Goal: Find specific page/section: Find specific page/section

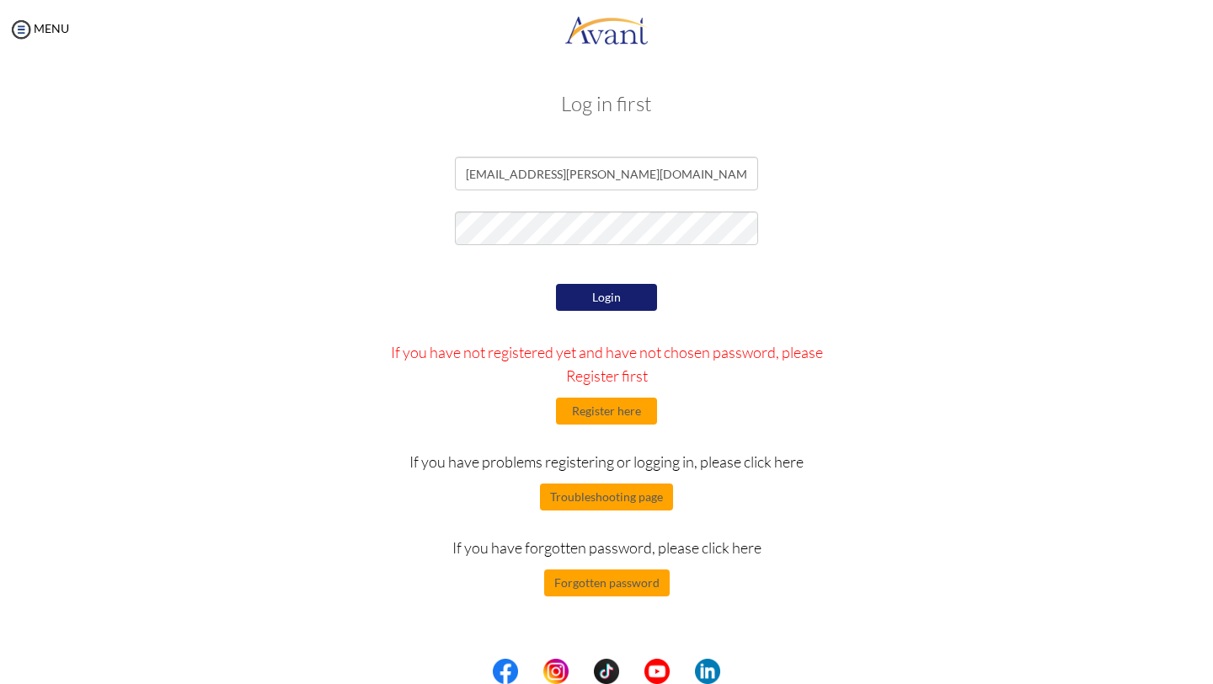
click at [640, 287] on button "Login" at bounding box center [606, 297] width 101 height 27
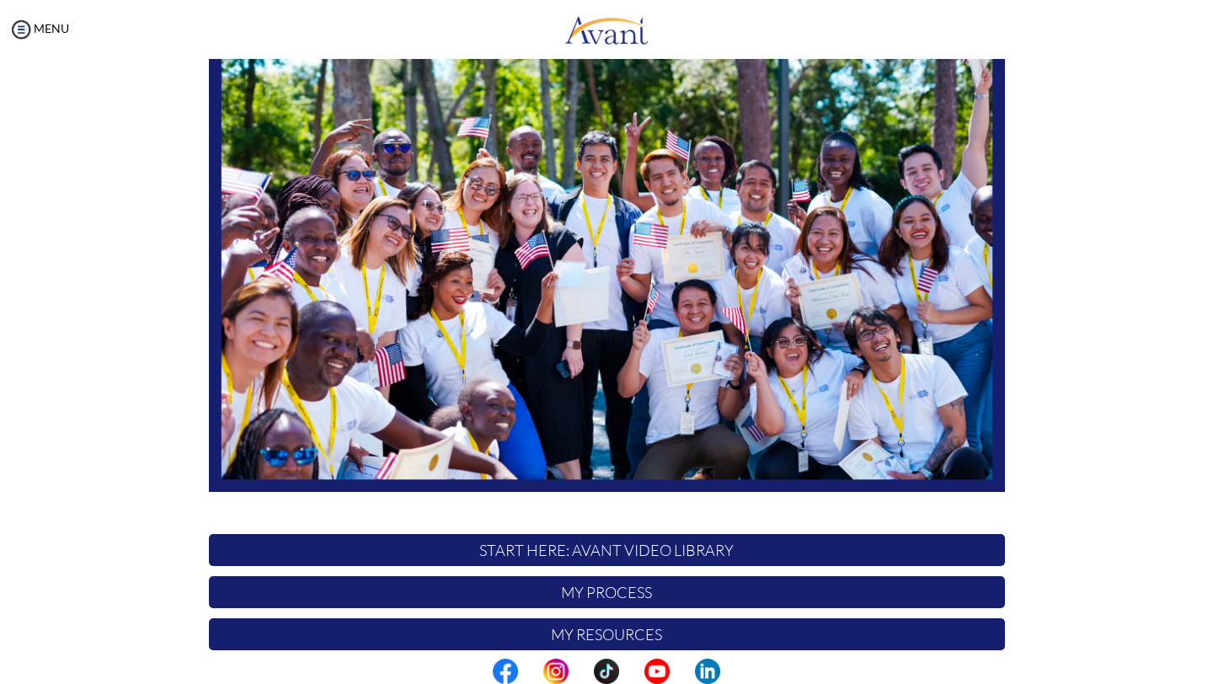
scroll to position [252, 0]
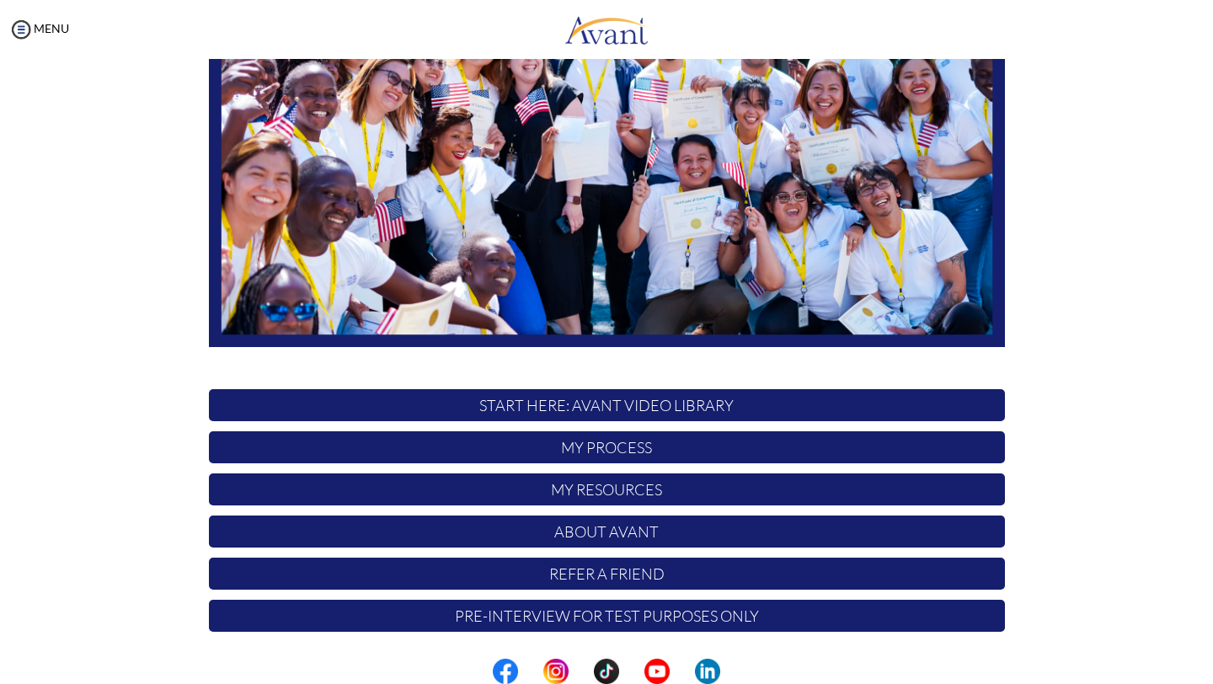
click at [614, 453] on p "My Process" at bounding box center [607, 447] width 796 height 32
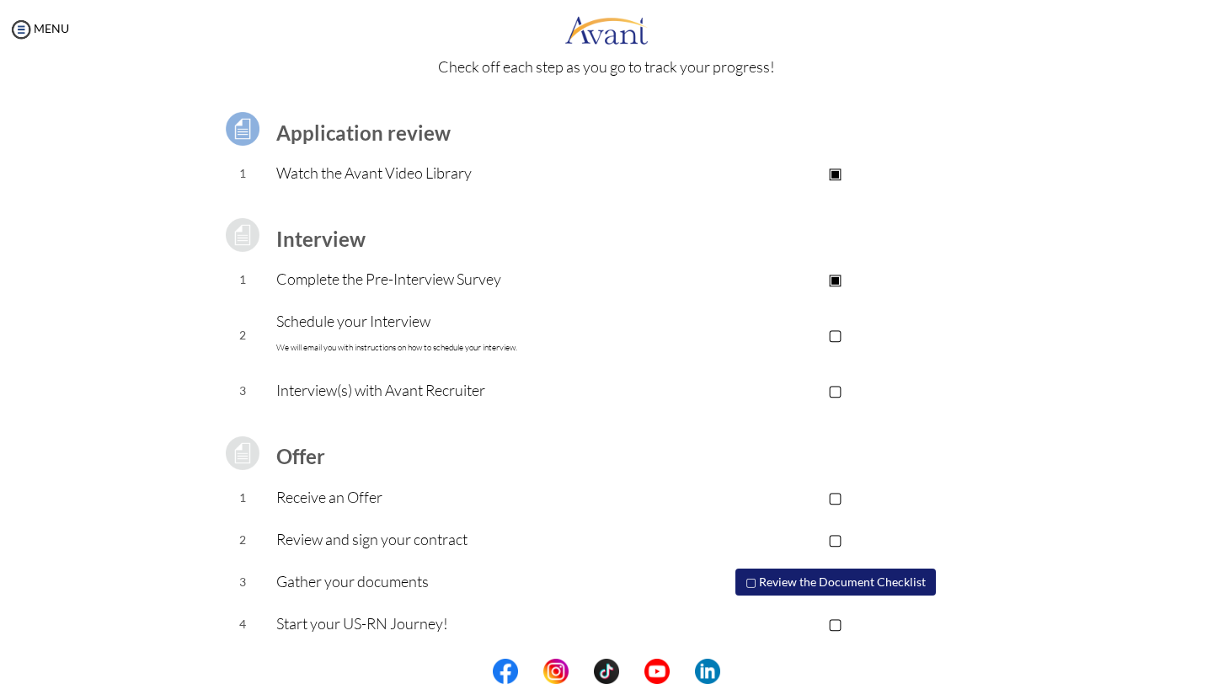
scroll to position [83, 0]
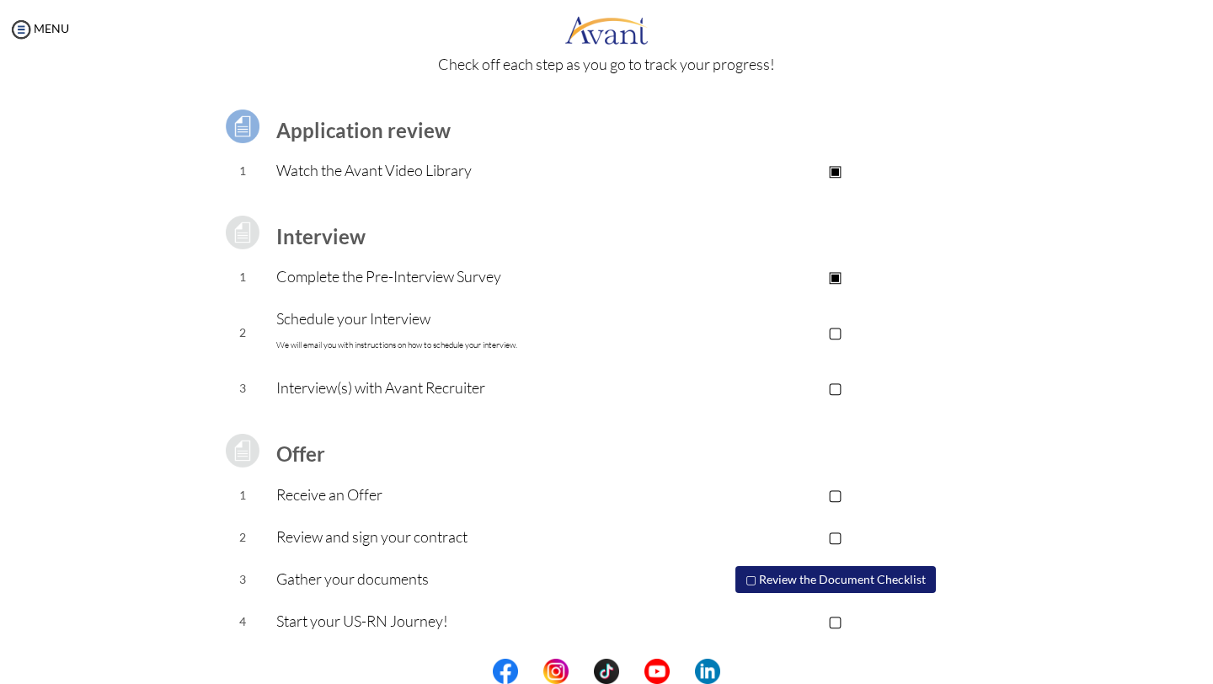
click at [437, 326] on p "Schedule your Interview We will email you with instructions on how to schedule …" at bounding box center [471, 332] width 390 height 51
click at [831, 329] on p "▢" at bounding box center [836, 332] width 338 height 24
click at [24, 29] on img at bounding box center [20, 29] width 25 height 25
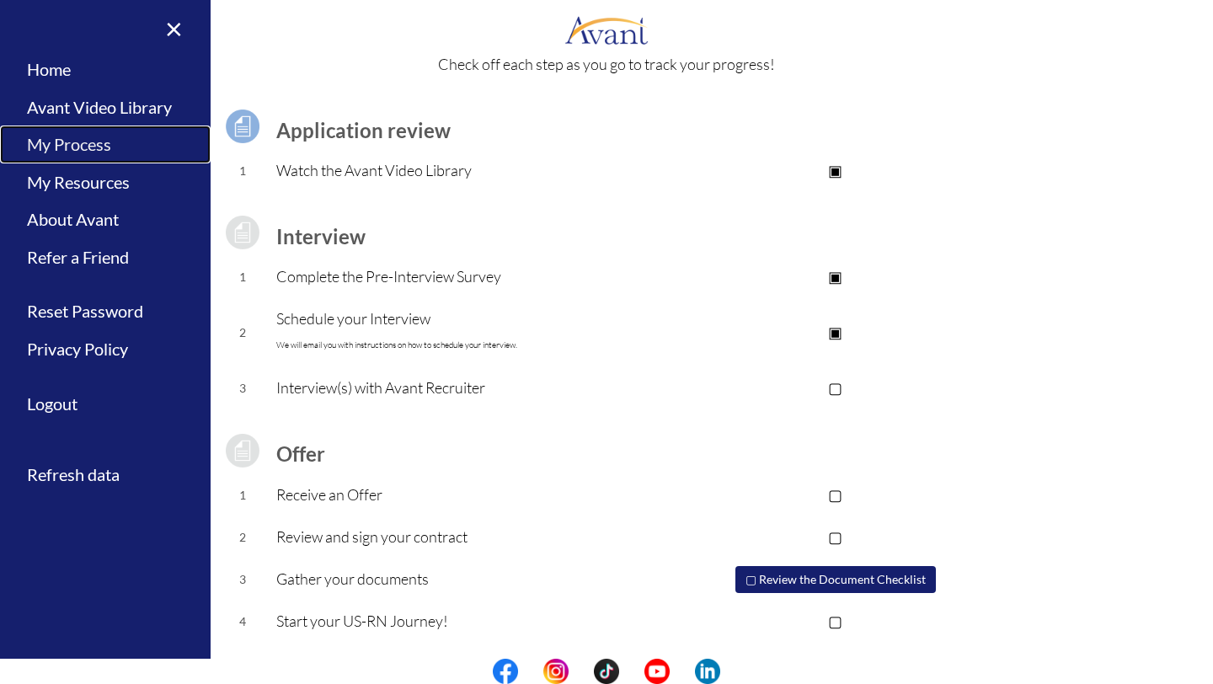
click at [88, 147] on link "My Process" at bounding box center [105, 145] width 211 height 38
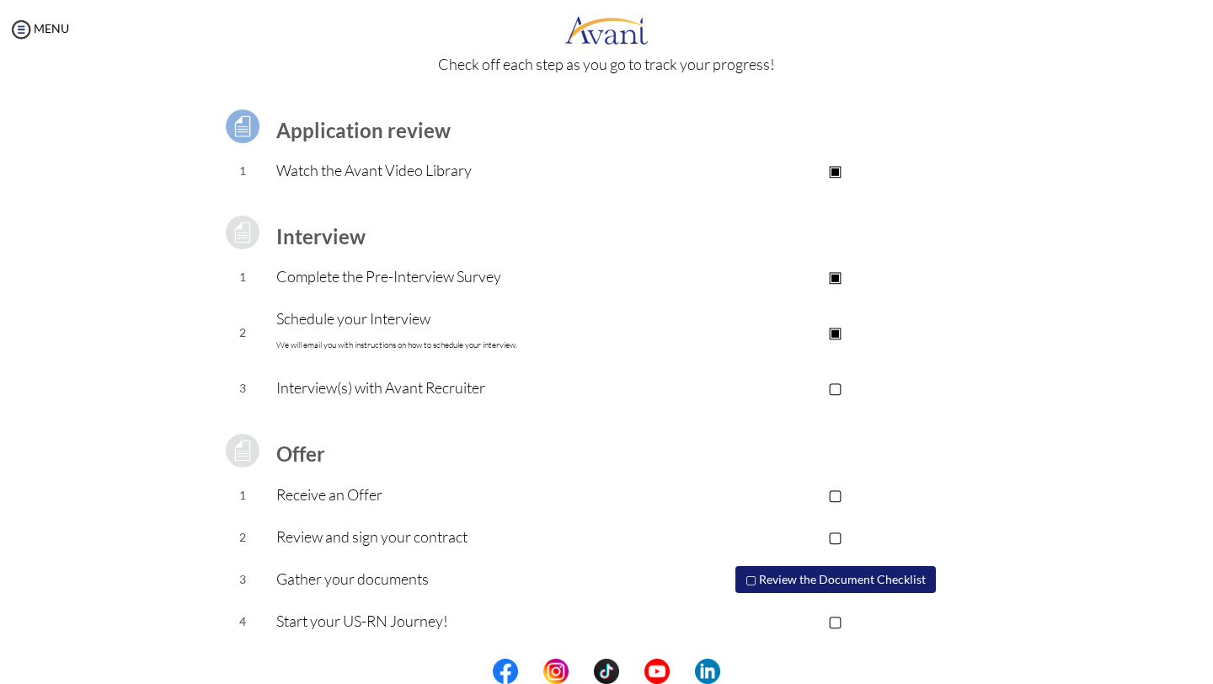
click at [15, 13] on div "MENU" at bounding box center [34, 342] width 69 height 684
click at [20, 27] on img at bounding box center [20, 29] width 25 height 25
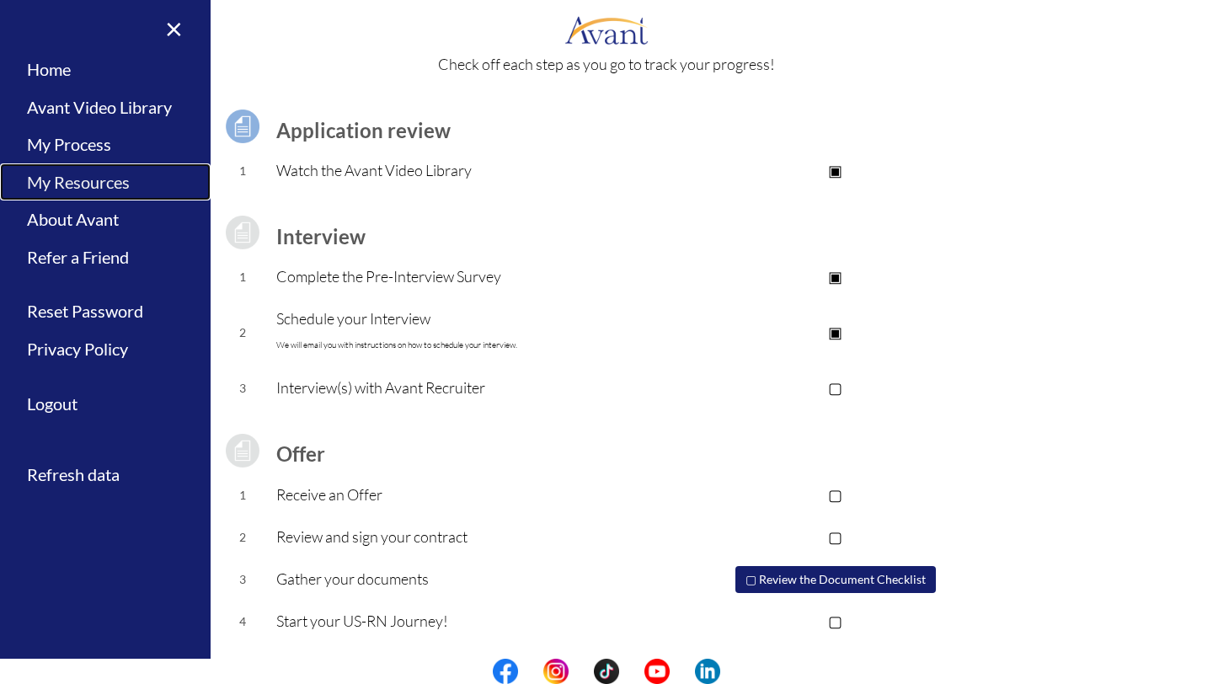
click at [94, 184] on link "My Resources" at bounding box center [105, 182] width 211 height 38
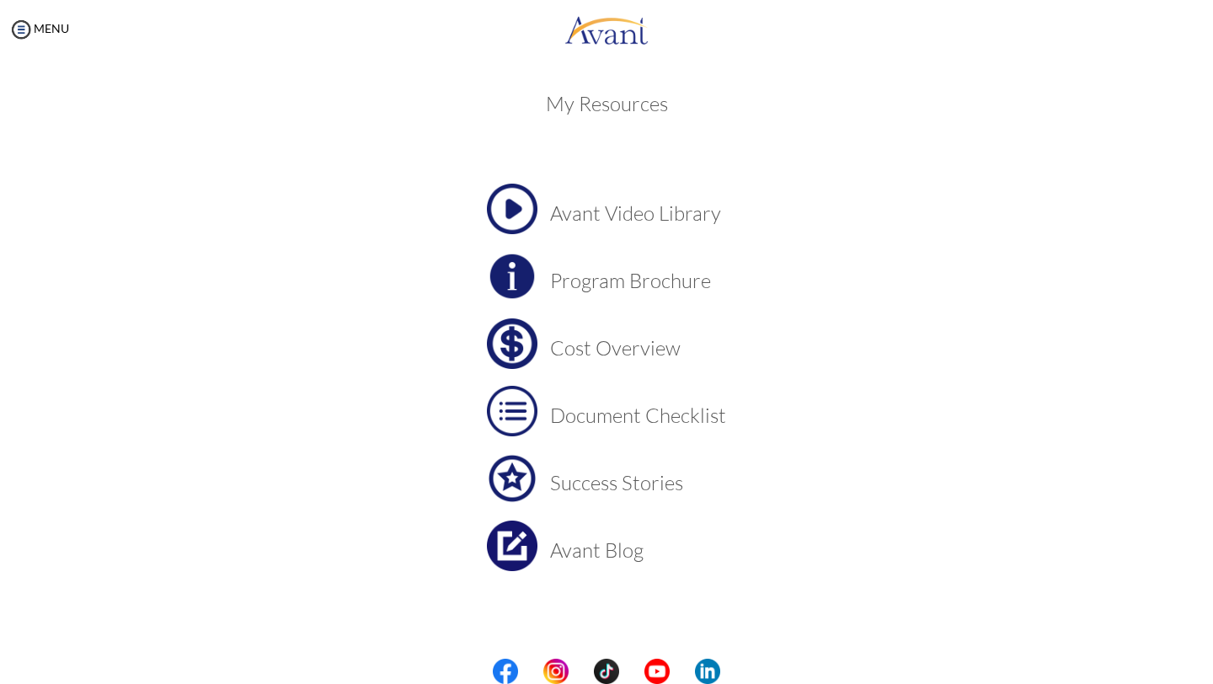
click at [590, 346] on h3 "Cost Overview" at bounding box center [638, 348] width 176 height 22
click at [22, 28] on img at bounding box center [20, 29] width 25 height 25
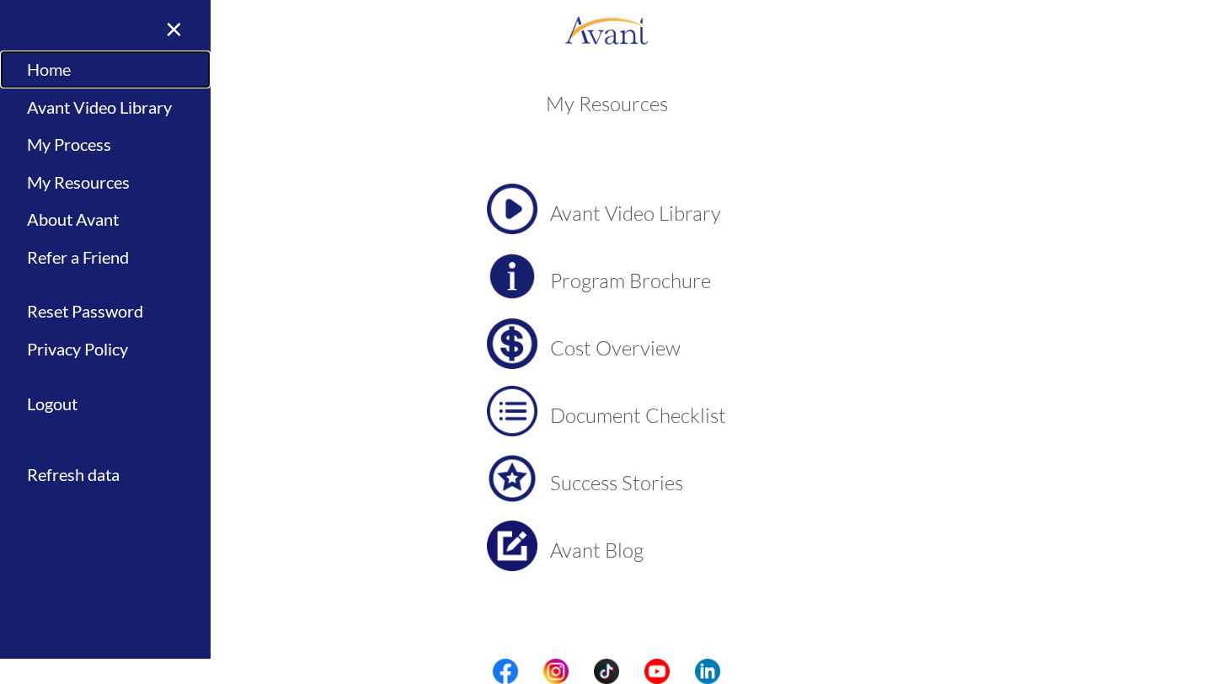
click at [54, 64] on link "Home" at bounding box center [105, 70] width 211 height 38
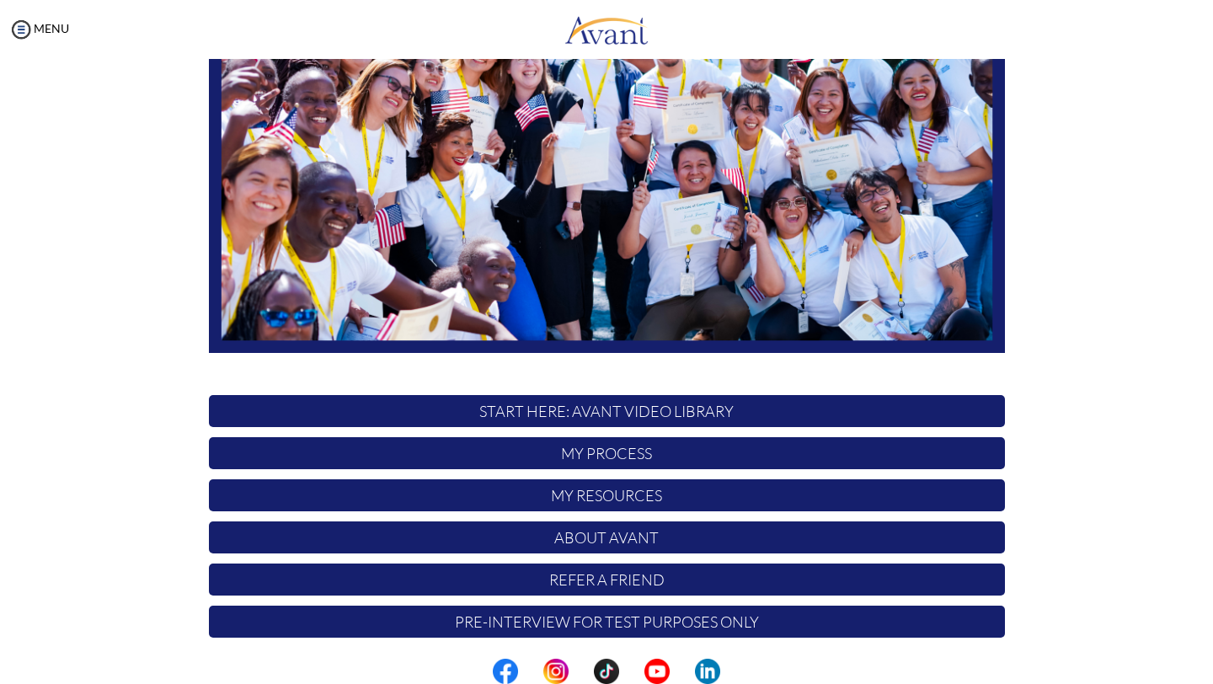
scroll to position [252, 0]
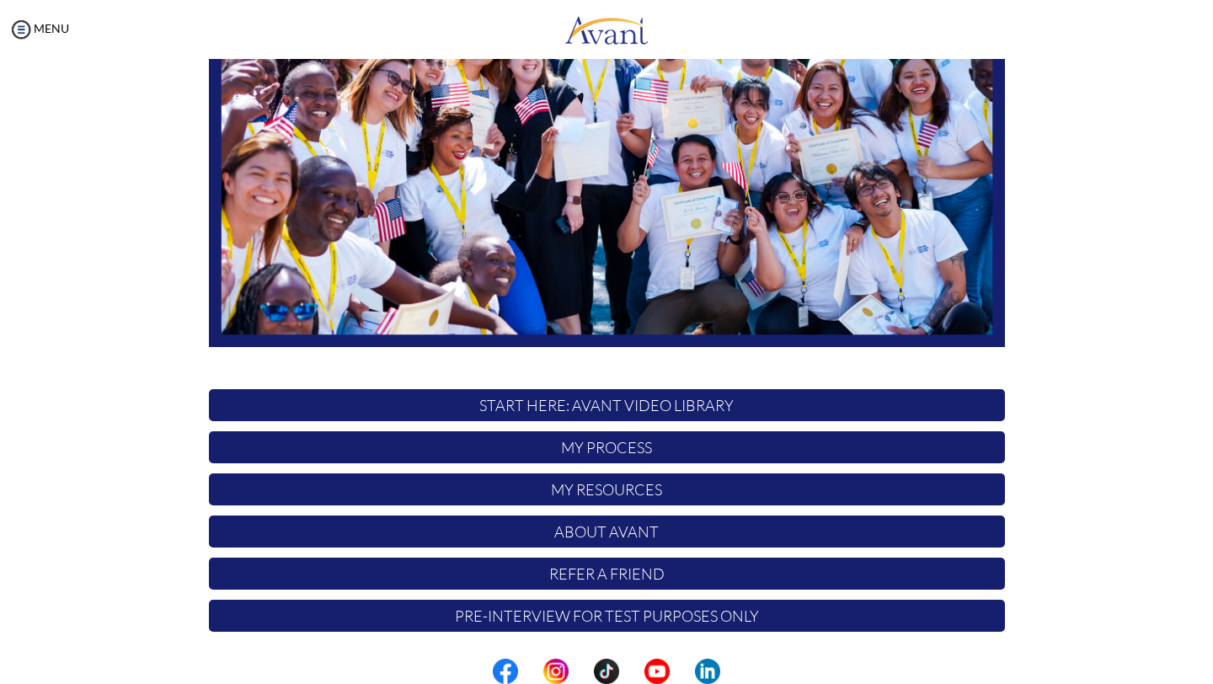
click at [617, 487] on p "My Resources" at bounding box center [607, 490] width 796 height 32
